Goal: Find specific page/section: Find specific page/section

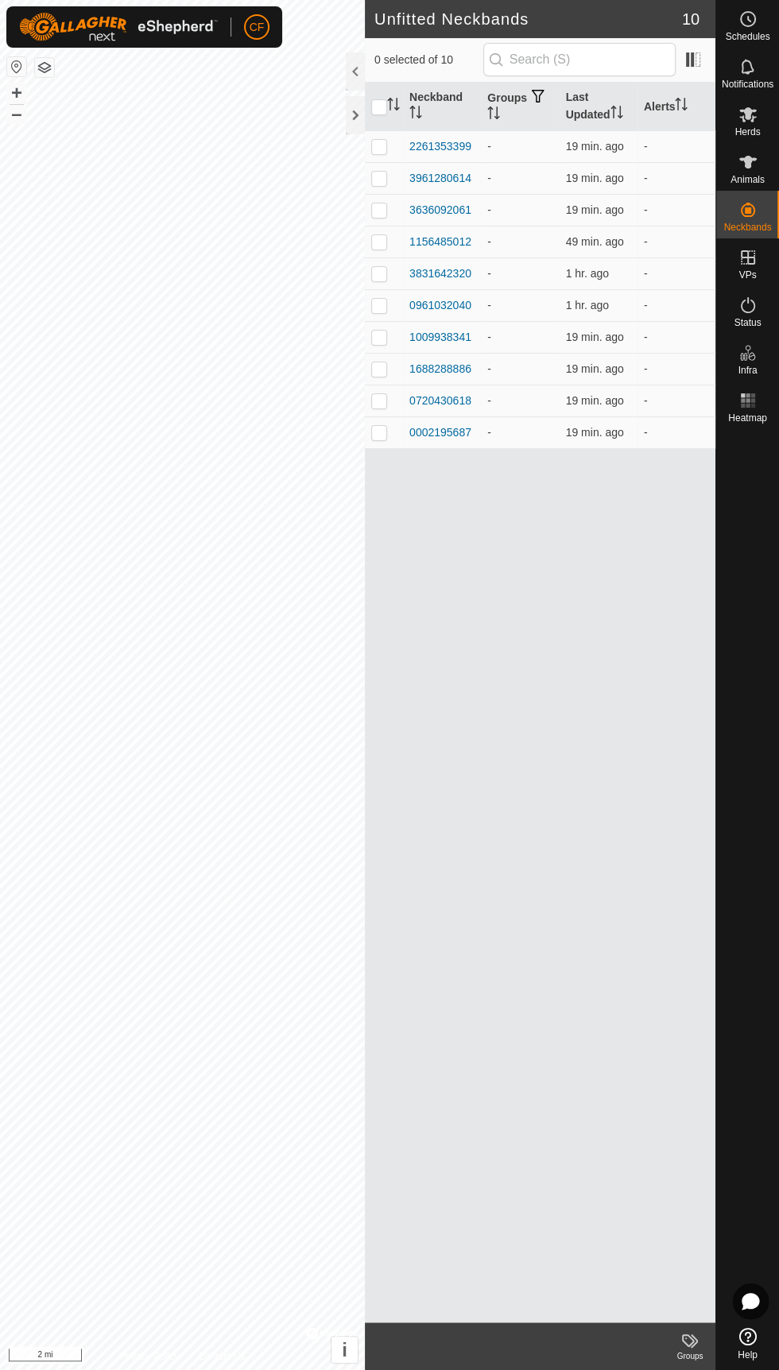
click at [747, 161] on icon at bounding box center [747, 162] width 17 height 13
